Goal: Communication & Community: Ask a question

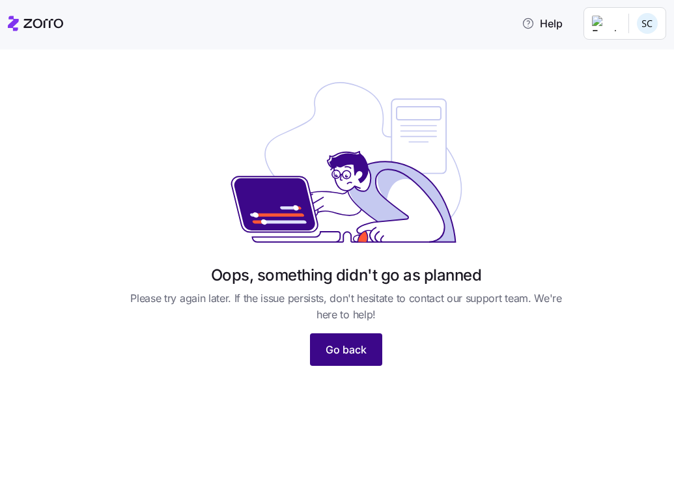
click at [354, 347] on span "Go back" at bounding box center [346, 350] width 41 height 16
click at [45, 21] on icon at bounding box center [43, 23] width 40 height 9
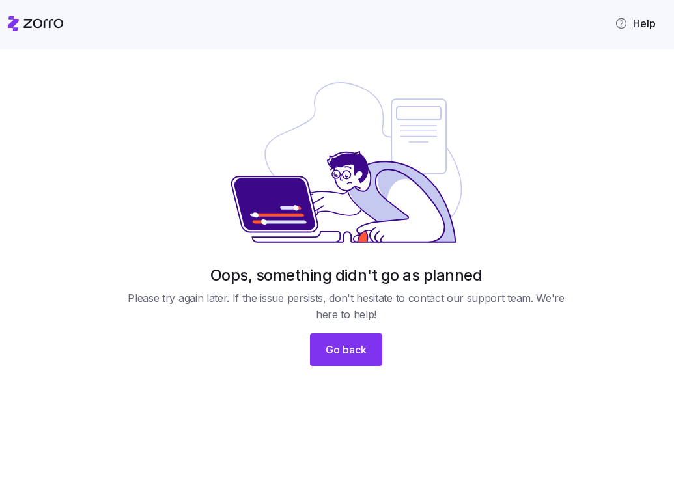
click at [648, 26] on span "Help" at bounding box center [635, 24] width 41 height 16
click at [644, 25] on html "Help Oops, something didn't go as planned Please try again later. If the issue …" at bounding box center [337, 245] width 674 height 491
click at [635, 57] on div "My settings" at bounding box center [622, 58] width 68 height 14
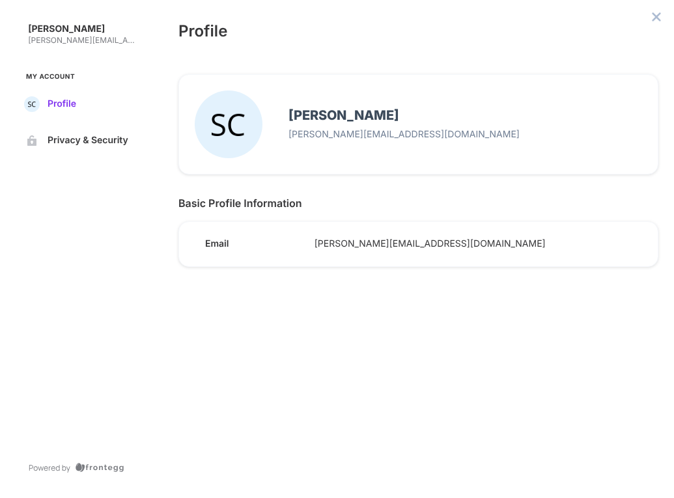
click at [55, 104] on span "Profile" at bounding box center [92, 104] width 89 height 10
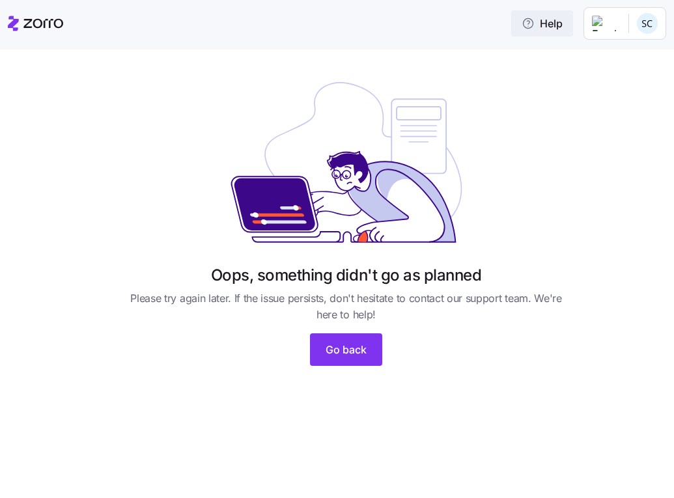
click at [549, 27] on span "Help" at bounding box center [542, 24] width 41 height 16
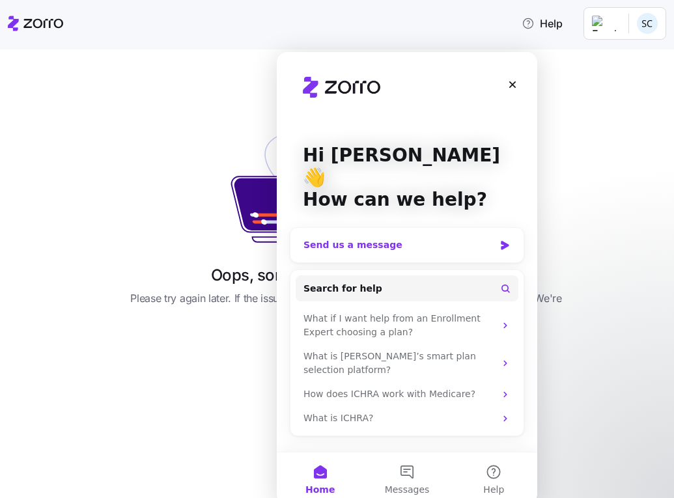
click at [495, 228] on div "Send us a message" at bounding box center [407, 245] width 233 height 35
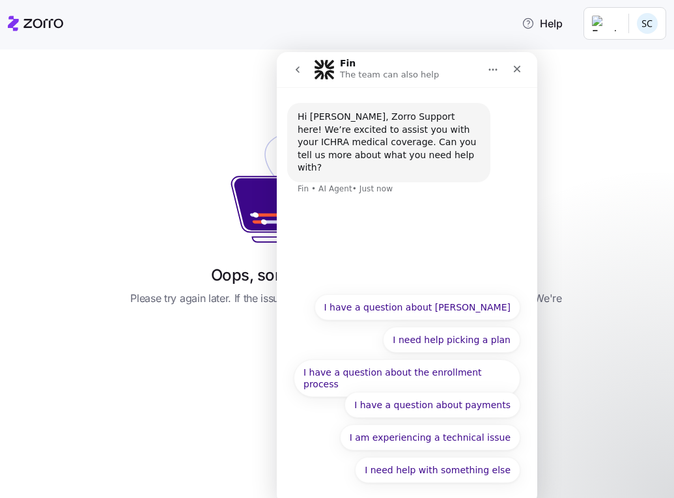
click at [345, 224] on div "Hi [PERSON_NAME], Zorro Support here! We’re excited to assist you with your ICH…" at bounding box center [407, 186] width 261 height 199
click at [375, 186] on div "Hi [PERSON_NAME], Zorro Support here! We’re excited to assist you with your ICH…" at bounding box center [407, 157] width 240 height 108
click at [358, 229] on div "Hi [PERSON_NAME], Zorro Support here! We’re excited to assist you with your ICH…" at bounding box center [407, 186] width 261 height 199
click at [356, 154] on div "Hi [PERSON_NAME], Zorro Support here! We’re excited to assist you with your ICH…" at bounding box center [389, 143] width 182 height 64
click at [369, 184] on div "Hi [PERSON_NAME], Zorro Support here! We’re excited to assist you with your ICH…" at bounding box center [407, 157] width 240 height 108
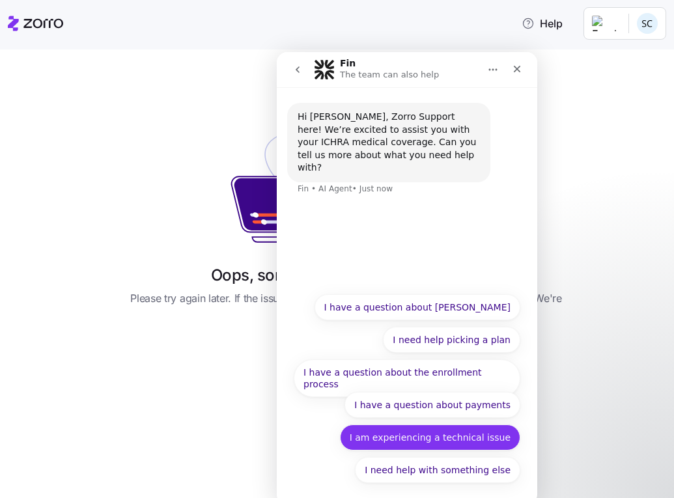
click at [466, 436] on button "I am experiencing a technical issue" at bounding box center [430, 438] width 180 height 26
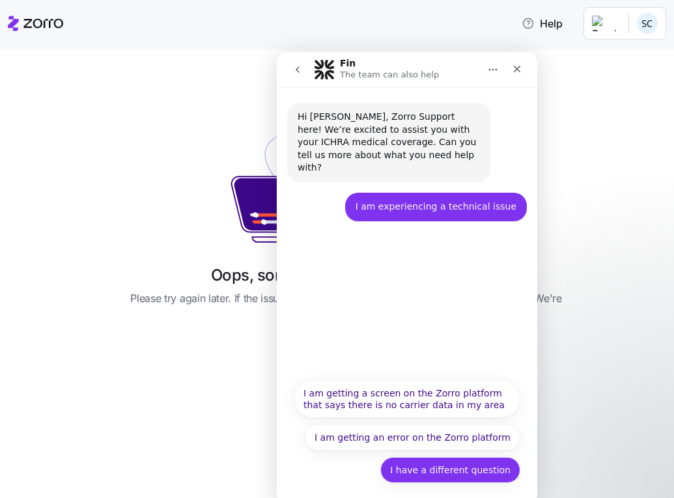
click at [485, 475] on button "I have a different question" at bounding box center [450, 470] width 140 height 26
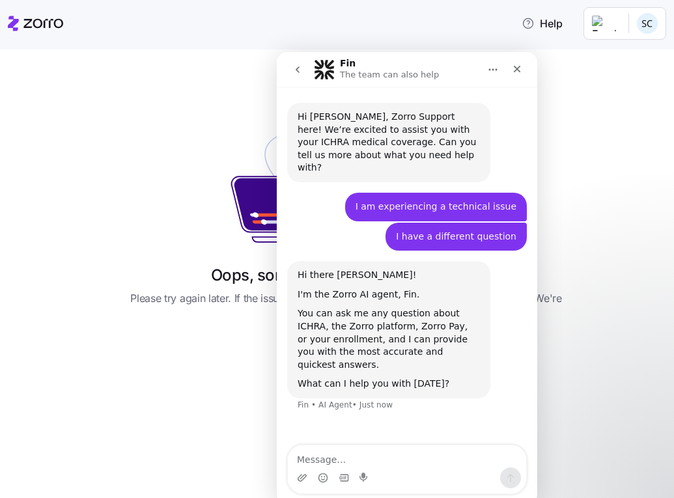
click at [380, 450] on textarea "Message…" at bounding box center [407, 457] width 238 height 22
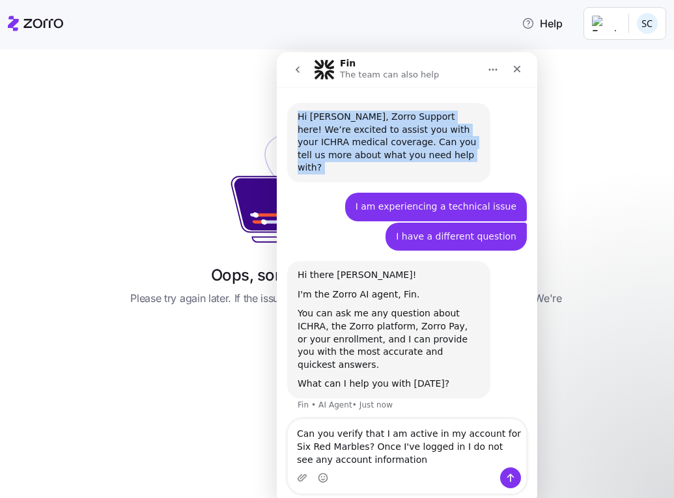
drag, startPoint x: 438, startPoint y: 63, endPoint x: 791, endPoint y: 97, distance: 354.1
click at [538, 97] on html "Fin The team can also help Hi [PERSON_NAME], Zorro Support here! We’re excited …" at bounding box center [407, 278] width 261 height 453
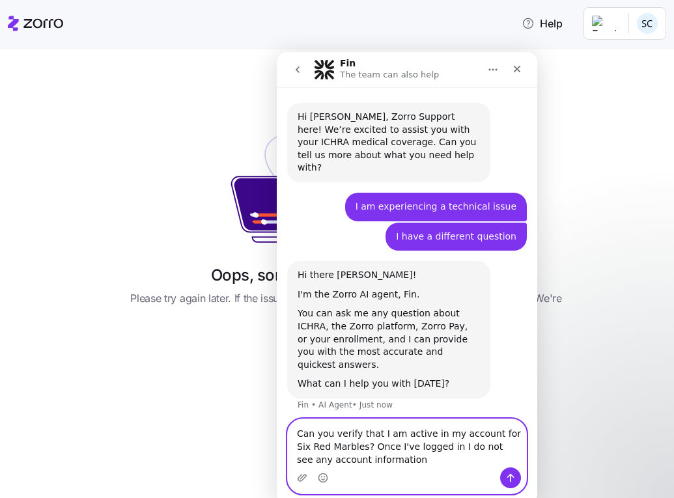
click at [397, 466] on textarea "Can you verify that I am active in my account for Six Red Marbles? Once I've lo…" at bounding box center [407, 444] width 238 height 48
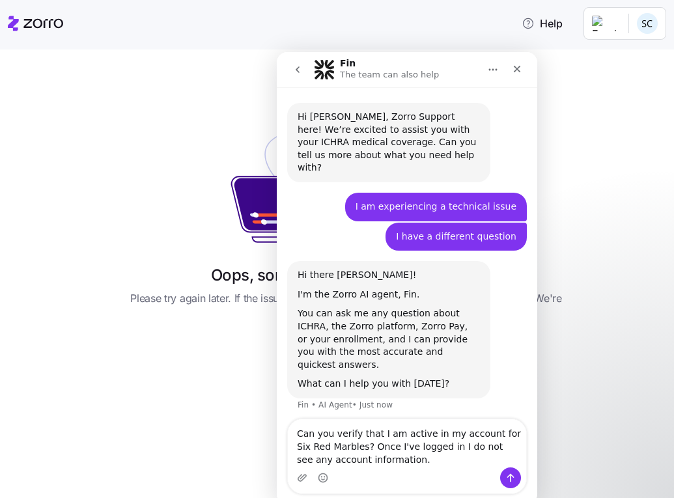
click at [379, 75] on p "The team can also help" at bounding box center [389, 74] width 99 height 13
click at [187, 167] on div at bounding box center [346, 162] width 448 height 184
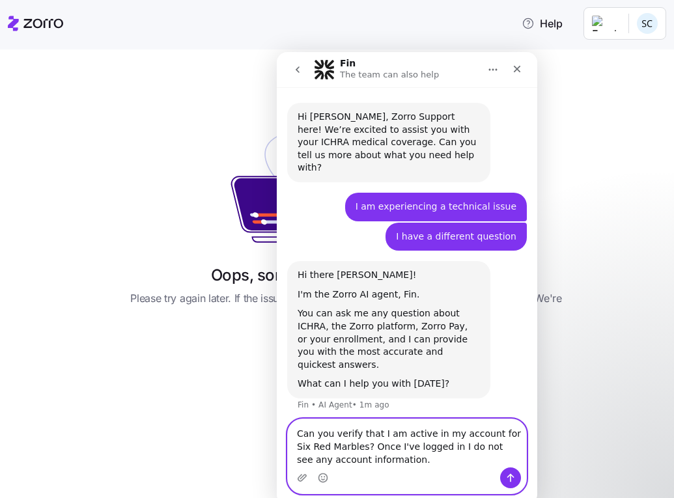
click at [400, 465] on textarea "Can you verify that I am active in my account for Six Red Marbles? Once I've lo…" at bounding box center [407, 444] width 238 height 48
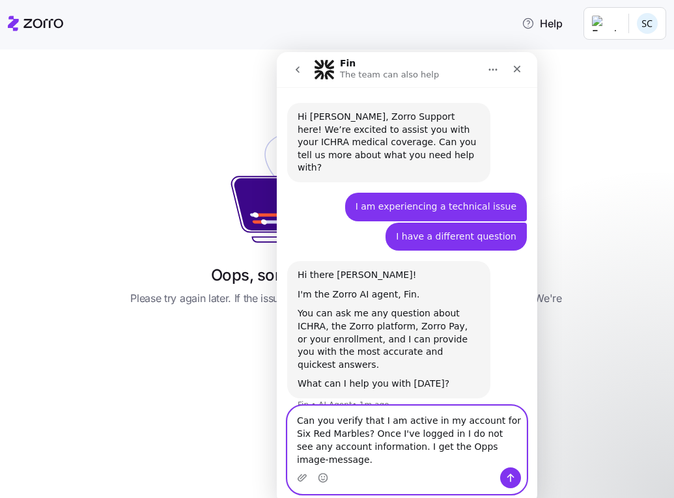
type textarea "Can you verify that I am active in my account for Six Red Marbles? Once I've lo…"
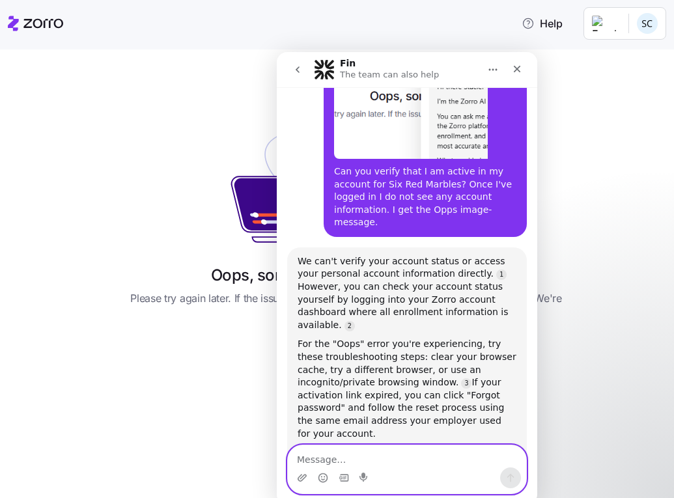
scroll to position [444, 0]
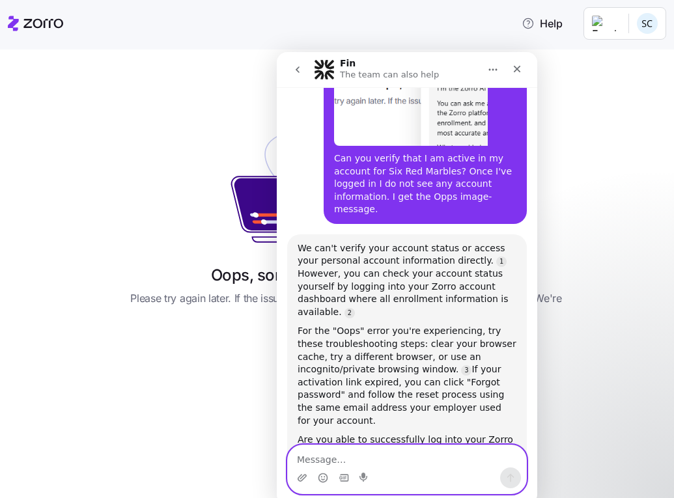
click at [394, 459] on textarea "Message…" at bounding box center [407, 457] width 238 height 22
type textarea "I will try again after clearing cache."
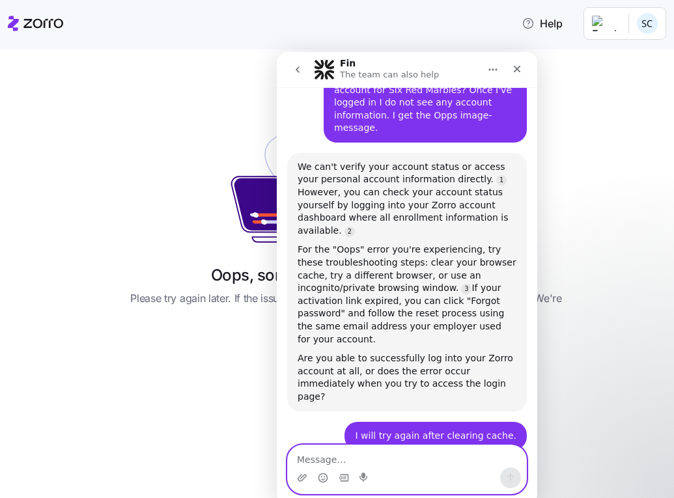
scroll to position [573, 0]
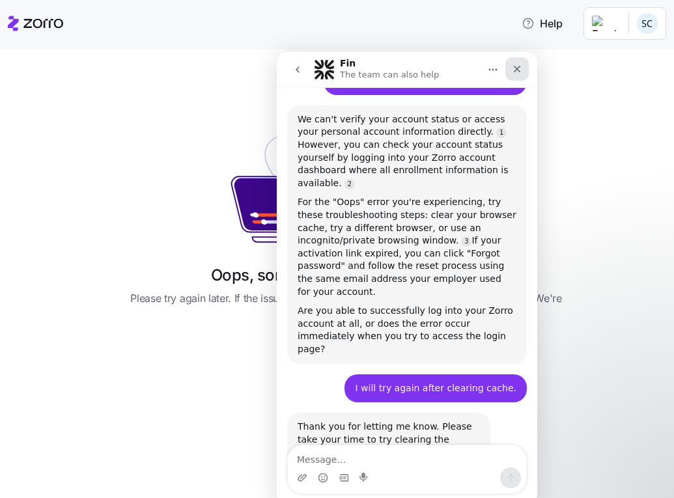
click at [515, 72] on icon "Close" at bounding box center [517, 69] width 7 height 7
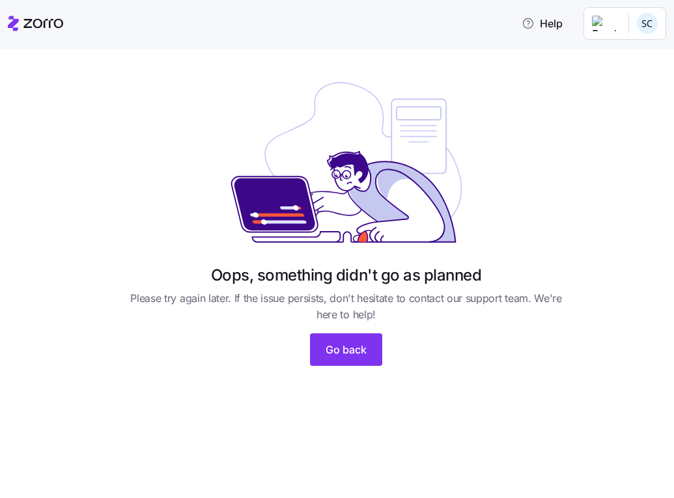
click at [648, 20] on html "Help Oops, something didn't go as planned Please try again later. If the issue …" at bounding box center [337, 245] width 674 height 491
click at [626, 79] on div "Log out" at bounding box center [613, 79] width 51 height 14
